Goal: Use online tool/utility: Utilize a website feature to perform a specific function

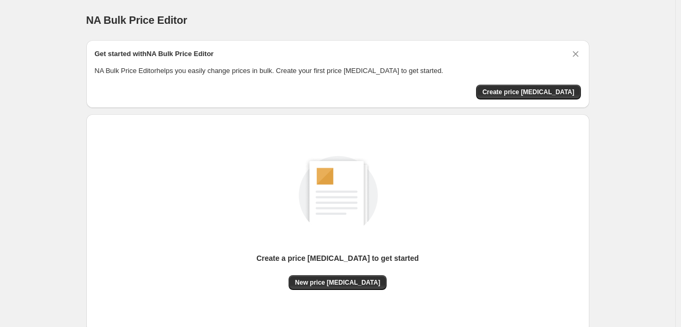
scroll to position [53, 0]
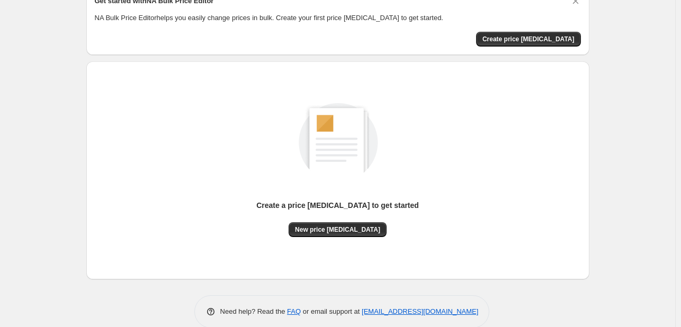
click at [326, 218] on div "Create a price [MEDICAL_DATA] to get started" at bounding box center [337, 211] width 163 height 22
click at [328, 234] on span "New price [MEDICAL_DATA]" at bounding box center [337, 230] width 85 height 8
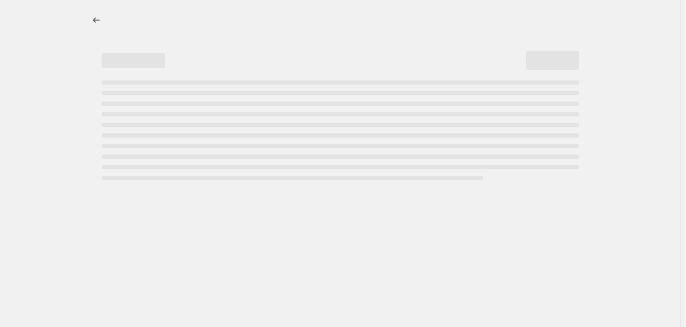
select select "percentage"
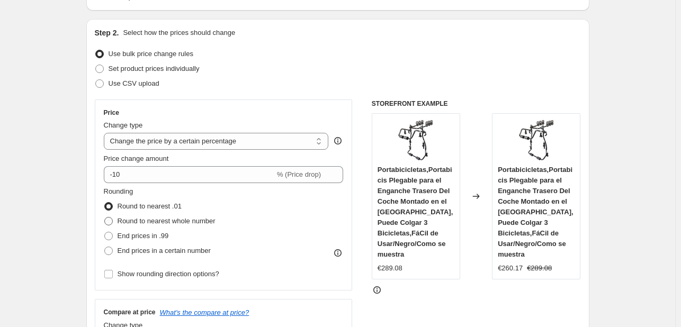
scroll to position [106, 0]
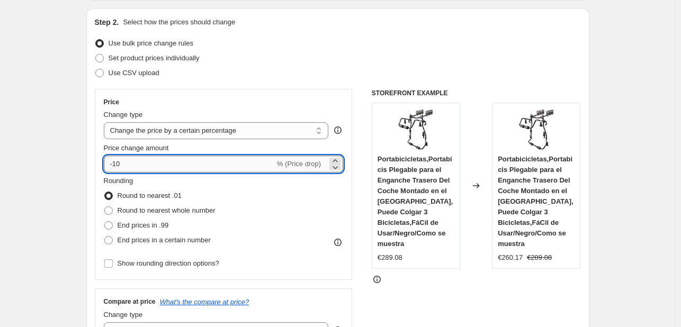
click at [175, 166] on input "-10" at bounding box center [189, 164] width 171 height 17
type input "-1"
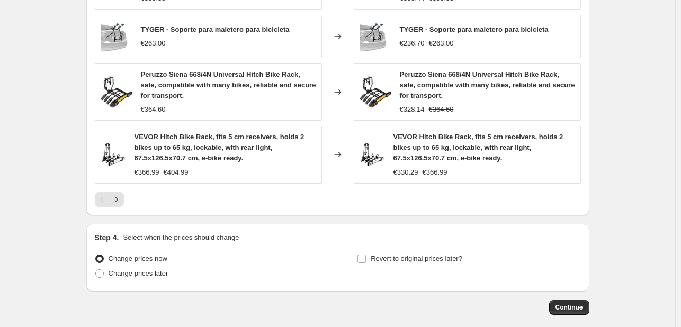
scroll to position [808, 0]
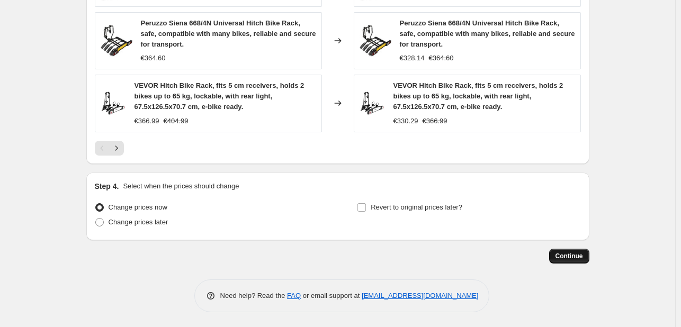
type input "-36"
click at [562, 253] on span "Continue" at bounding box center [570, 256] width 28 height 8
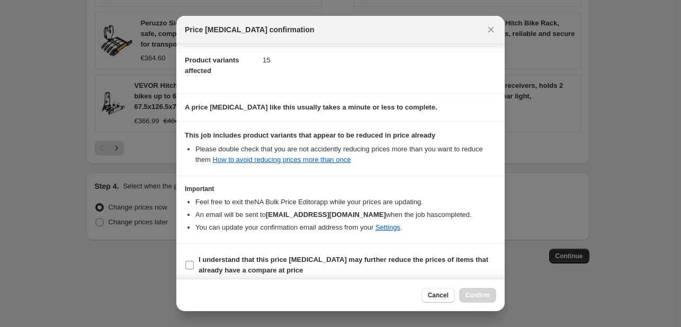
scroll to position [118, 0]
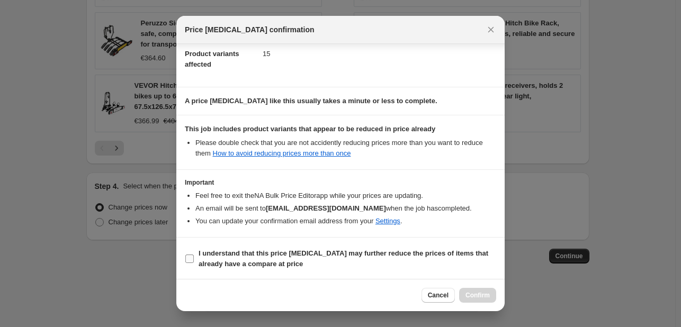
click at [260, 261] on b "I understand that this price [MEDICAL_DATA] may further reduce the prices of it…" at bounding box center [344, 258] width 290 height 19
click at [194, 261] on input "I understand that this price [MEDICAL_DATA] may further reduce the prices of it…" at bounding box center [189, 259] width 8 height 8
checkbox input "true"
click at [469, 299] on span "Confirm" at bounding box center [478, 295] width 24 height 8
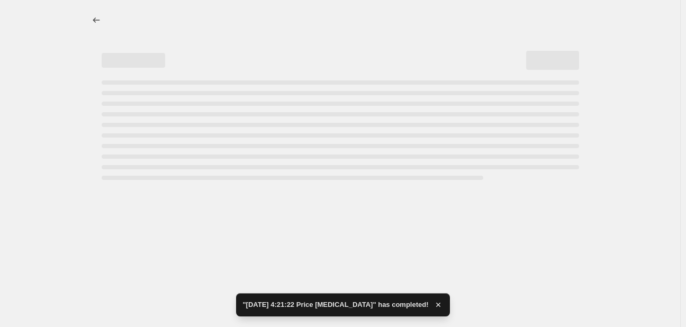
select select "percentage"
